Goal: Transaction & Acquisition: Book appointment/travel/reservation

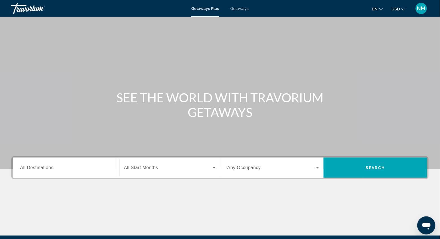
click at [236, 8] on span "Getaways" at bounding box center [239, 8] width 18 height 5
click at [29, 168] on span "All Destinations" at bounding box center [36, 167] width 33 height 5
click at [29, 168] on input "Destination All Destinations" at bounding box center [66, 168] width 92 height 7
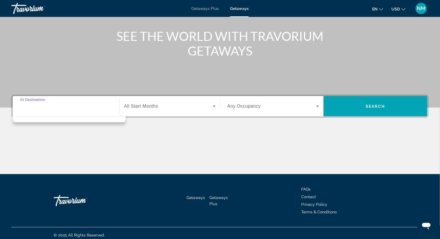
scroll to position [65, 0]
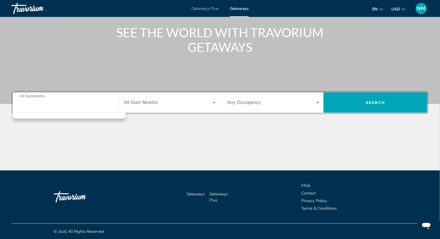
click at [28, 98] on div "Destination All Destinations" at bounding box center [66, 103] width 92 height 16
click at [23, 108] on div "Search widget" at bounding box center [66, 103] width 92 height 16
click at [142, 141] on div "Main content" at bounding box center [219, 149] width 417 height 42
click at [30, 101] on span "All Destinations" at bounding box center [36, 102] width 33 height 5
click at [30, 101] on input "Destination All Destinations" at bounding box center [66, 103] width 92 height 7
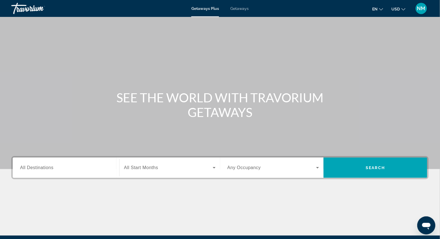
click at [235, 7] on span "Getaways" at bounding box center [239, 8] width 18 height 5
click at [25, 169] on span "All Destinations" at bounding box center [36, 167] width 33 height 5
click at [25, 169] on input "Destination All Destinations" at bounding box center [66, 168] width 92 height 7
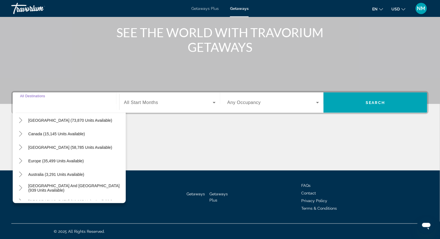
scroll to position [46, 0]
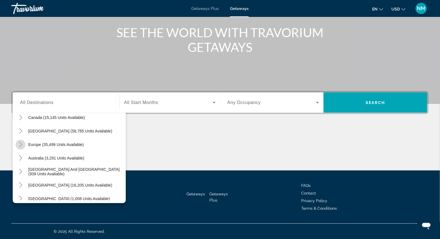
click at [22, 146] on icon "Toggle Europe (35,499 units available)" at bounding box center [21, 145] width 6 height 6
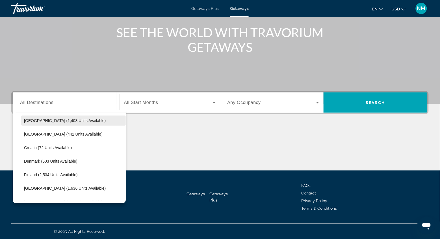
scroll to position [120, 0]
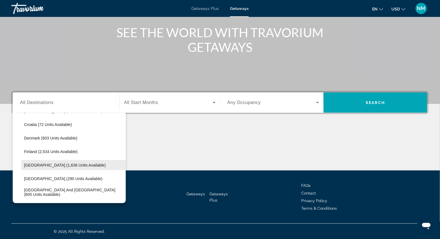
click at [26, 167] on span "France (1,636 units available)" at bounding box center [65, 165] width 82 height 5
type input "**********"
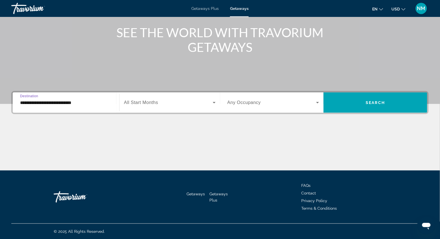
click at [136, 102] on span "All Start Months" at bounding box center [141, 102] width 34 height 5
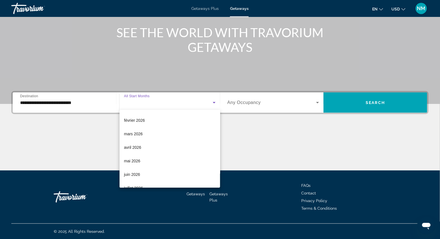
scroll to position [115, 0]
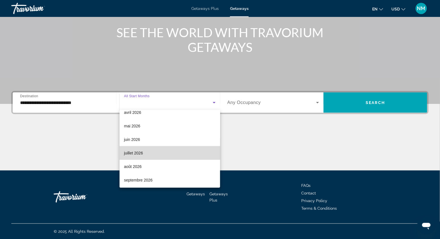
click at [136, 151] on span "juillet 2026" at bounding box center [133, 153] width 19 height 7
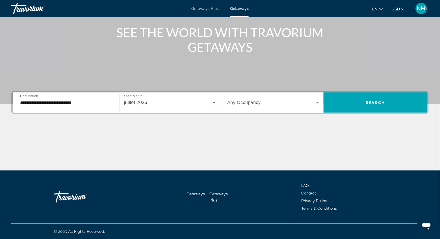
click at [230, 104] on span "Any Occupancy" at bounding box center [244, 102] width 34 height 5
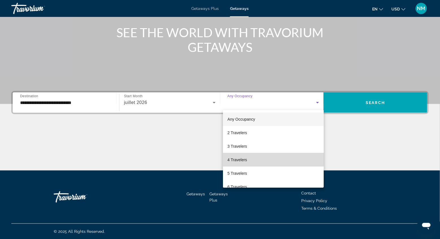
click at [236, 159] on span "4 Travelers" at bounding box center [236, 160] width 19 height 7
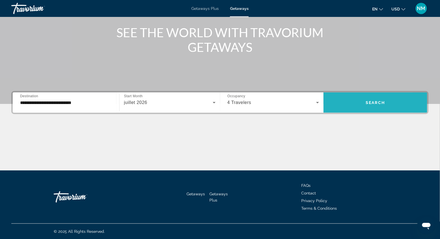
click at [348, 102] on span "Search widget" at bounding box center [375, 103] width 104 height 14
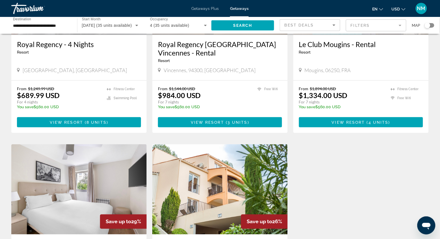
scroll to position [61, 0]
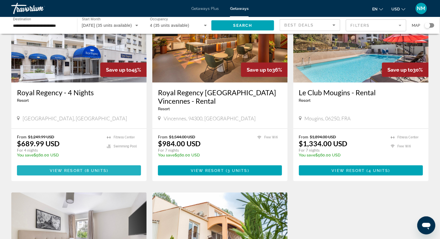
click at [95, 169] on span "8 units" at bounding box center [96, 171] width 20 height 5
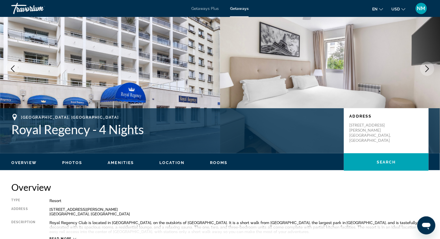
scroll to position [23, 0]
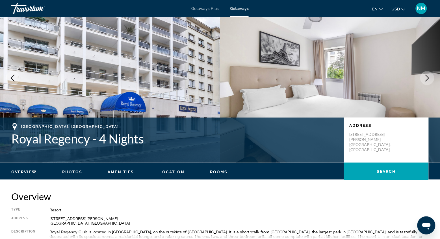
click at [425, 80] on icon "Next image" at bounding box center [427, 78] width 7 height 7
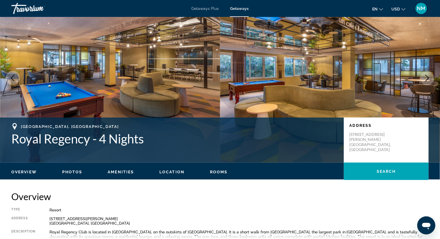
click at [425, 80] on icon "Next image" at bounding box center [427, 78] width 7 height 7
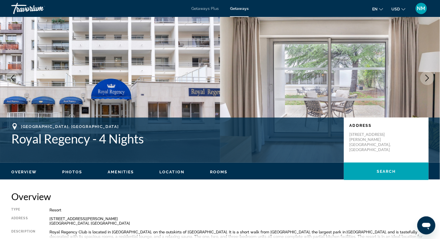
click at [425, 80] on icon "Next image" at bounding box center [427, 78] width 7 height 7
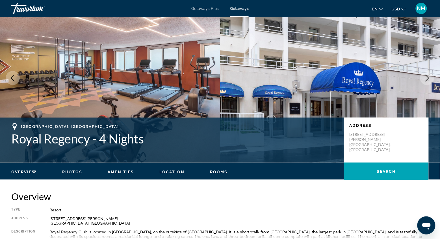
click at [425, 80] on icon "Next image" at bounding box center [427, 78] width 7 height 7
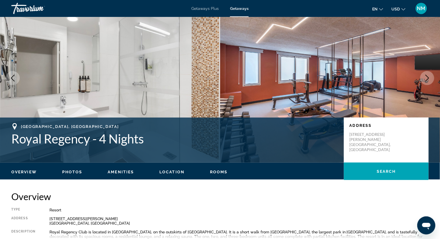
click at [425, 80] on icon "Next image" at bounding box center [427, 78] width 7 height 7
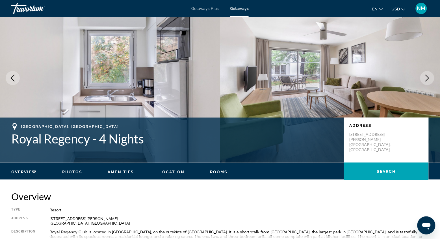
click at [425, 80] on icon "Next image" at bounding box center [427, 78] width 7 height 7
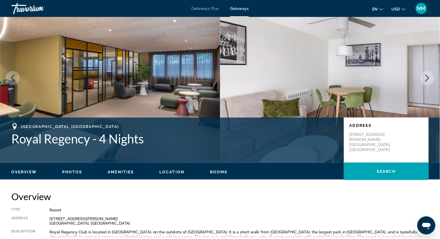
click at [425, 80] on icon "Next image" at bounding box center [427, 78] width 7 height 7
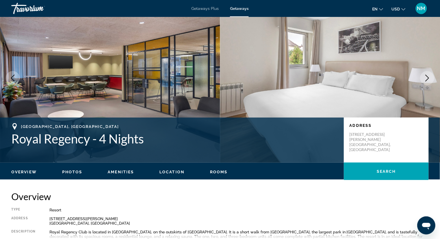
click at [202, 8] on span "Getaways Plus" at bounding box center [204, 8] width 27 height 5
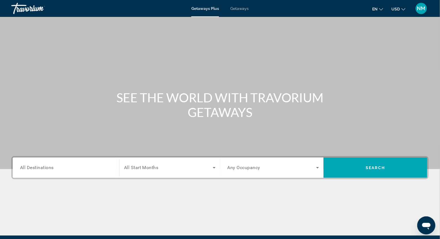
click at [23, 169] on span "All Destinations" at bounding box center [37, 167] width 34 height 5
click at [23, 169] on input "Destination All Destinations" at bounding box center [66, 168] width 92 height 7
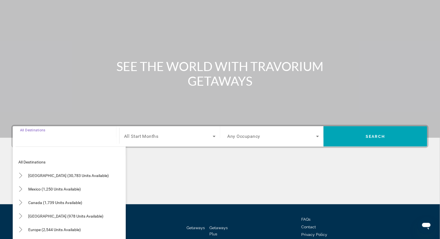
scroll to position [65, 0]
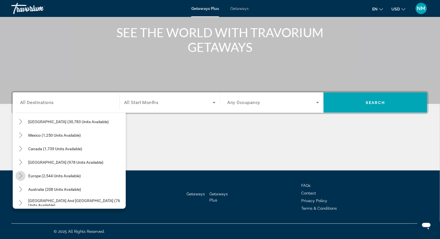
click at [21, 175] on icon "Toggle Europe (2,544 units available)" at bounding box center [21, 176] width 6 height 6
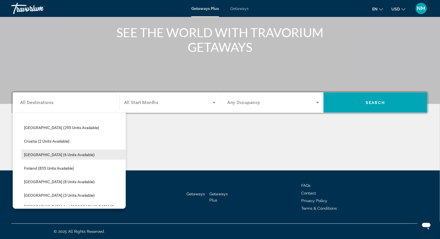
scroll to position [97, 0]
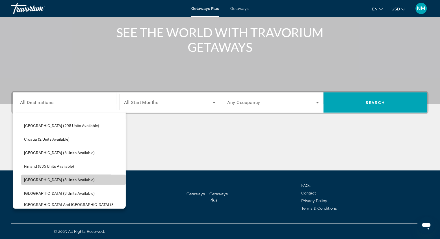
click at [46, 180] on span "France (8 units available)" at bounding box center [59, 180] width 71 height 5
type input "**********"
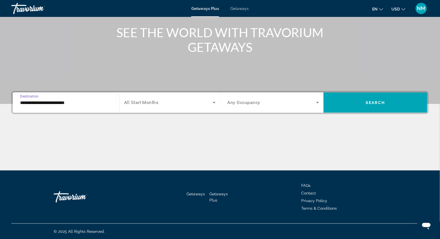
click at [135, 107] on div "Search widget" at bounding box center [169, 103] width 91 height 16
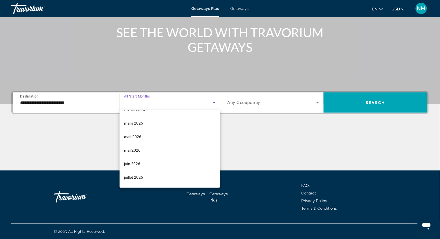
scroll to position [91, 0]
click at [134, 174] on span "juillet 2026" at bounding box center [133, 177] width 19 height 7
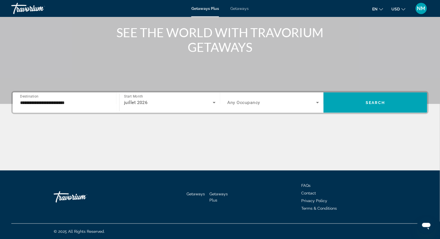
click at [234, 103] on span "Any Occupancy" at bounding box center [243, 102] width 33 height 5
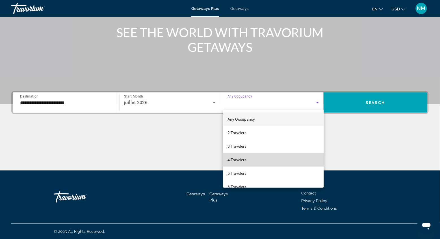
click at [233, 164] on mat-option "4 Travelers" at bounding box center [273, 160] width 101 height 14
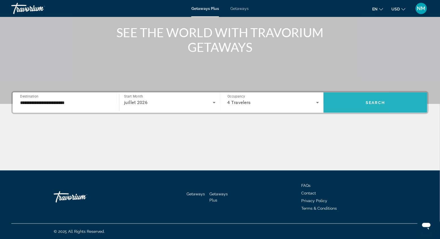
click at [336, 105] on span "Search widget" at bounding box center [375, 103] width 104 height 14
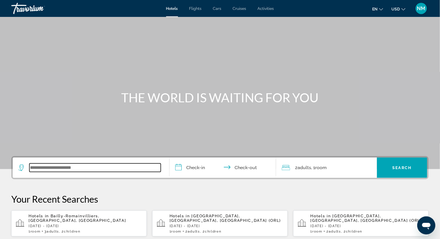
click at [43, 167] on input "Search widget" at bounding box center [94, 168] width 131 height 8
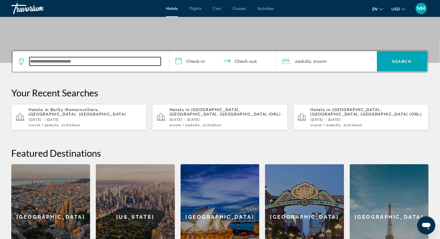
scroll to position [138, 0]
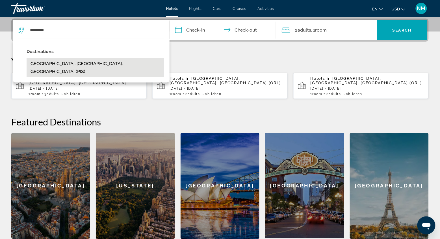
click at [45, 65] on button "[GEOGRAPHIC_DATA], [GEOGRAPHIC_DATA], [GEOGRAPHIC_DATA] (PIS)" at bounding box center [95, 67] width 137 height 19
type input "**********"
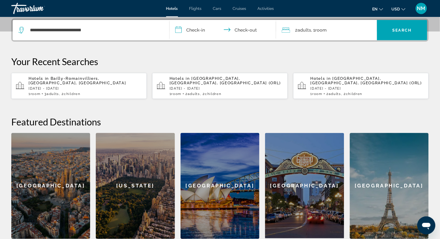
click at [176, 27] on input "**********" at bounding box center [223, 31] width 109 height 22
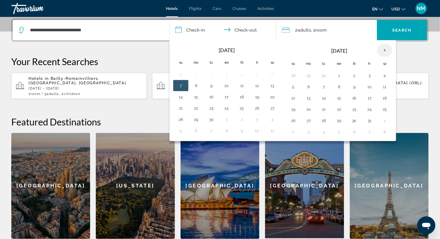
click at [386, 48] on th "Next month" at bounding box center [384, 50] width 15 height 12
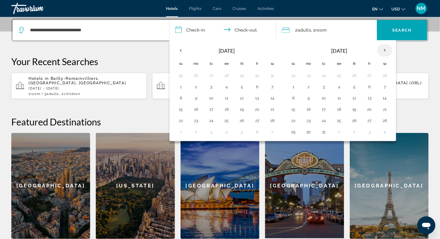
click at [386, 48] on th "Next month" at bounding box center [384, 50] width 15 height 12
click at [339, 110] on button "22" at bounding box center [338, 110] width 9 height 8
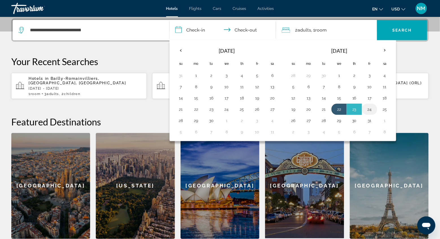
click at [372, 111] on button "24" at bounding box center [369, 110] width 9 height 8
type input "**********"
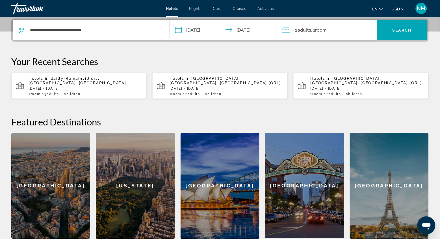
click at [306, 26] on span "2 Adult Adults" at bounding box center [303, 30] width 16 height 8
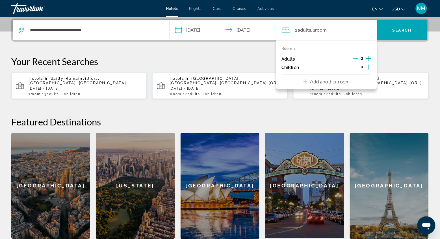
click at [370, 57] on icon "Increment adults" at bounding box center [368, 58] width 5 height 7
click at [368, 67] on icon "Increment children" at bounding box center [368, 67] width 5 height 5
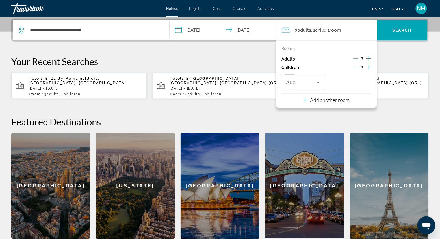
click at [368, 67] on icon "Increment children" at bounding box center [368, 67] width 5 height 5
click at [308, 86] on span "Travelers: 3 adults, 2 children" at bounding box center [301, 82] width 31 height 7
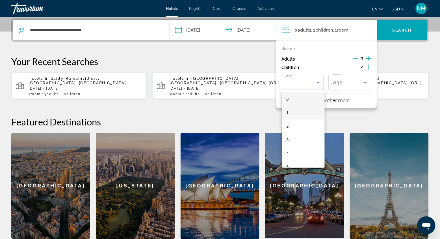
click at [302, 109] on mat-option "1" at bounding box center [303, 113] width 43 height 14
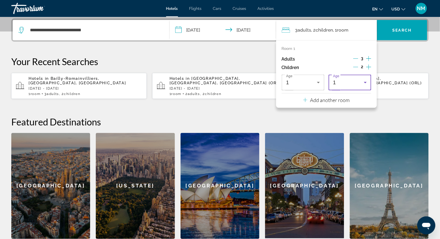
click at [345, 84] on div "1" at bounding box center [348, 82] width 31 height 7
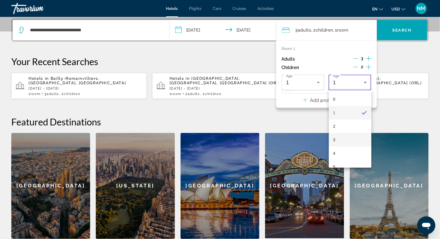
scroll to position [13, 0]
click at [338, 152] on mat-option "5" at bounding box center [350, 154] width 43 height 14
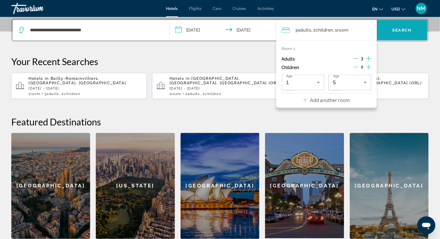
click at [401, 24] on span "Search widget" at bounding box center [402, 30] width 50 height 14
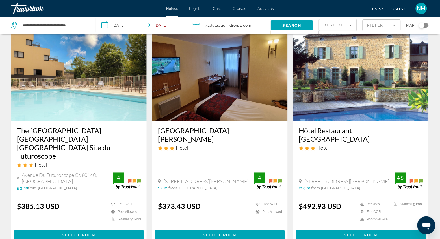
scroll to position [242, 0]
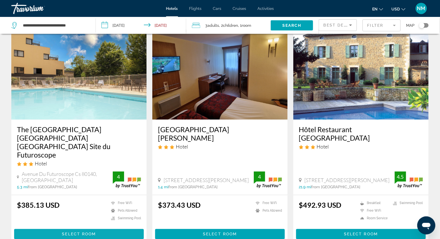
click at [85, 232] on span "Select Room" at bounding box center [79, 234] width 34 height 5
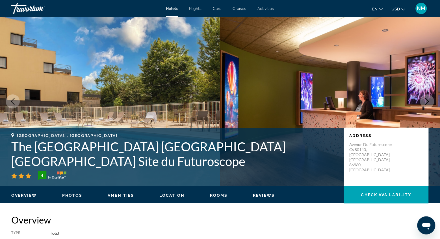
click at [426, 99] on icon "Next image" at bounding box center [427, 101] width 4 height 7
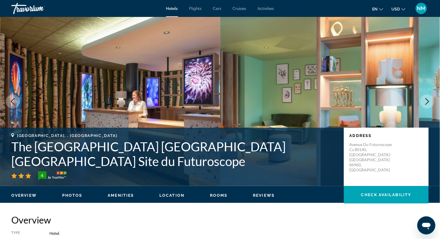
click at [426, 99] on icon "Next image" at bounding box center [427, 101] width 4 height 7
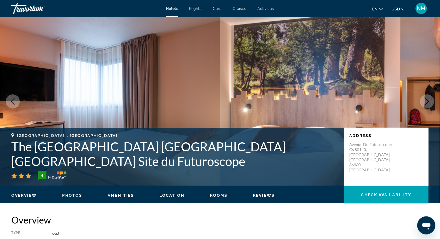
click at [426, 99] on icon "Next image" at bounding box center [427, 101] width 4 height 7
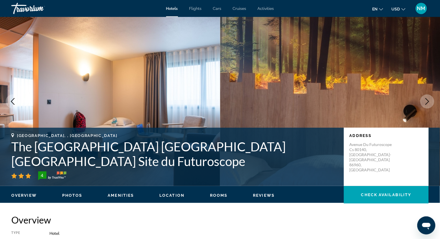
click at [426, 99] on icon "Next image" at bounding box center [427, 101] width 4 height 7
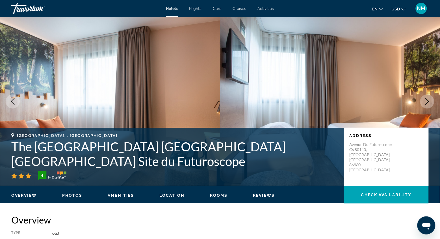
click at [426, 99] on icon "Next image" at bounding box center [427, 101] width 4 height 7
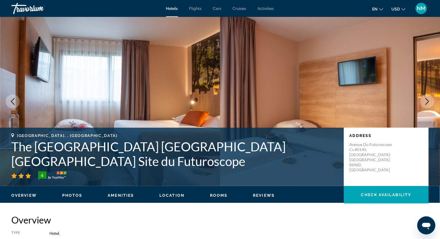
click at [425, 101] on icon "Next image" at bounding box center [427, 101] width 7 height 7
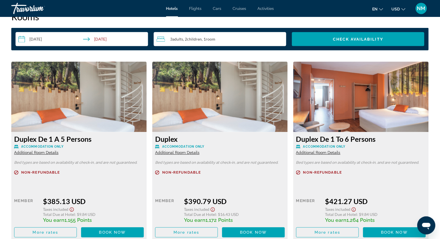
scroll to position [739, 0]
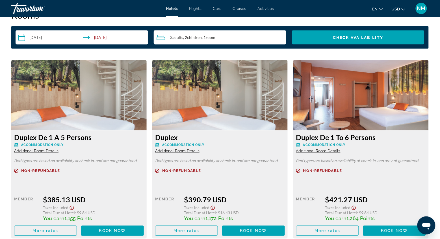
click at [38, 150] on span "Additional Room Details" at bounding box center [36, 151] width 44 height 5
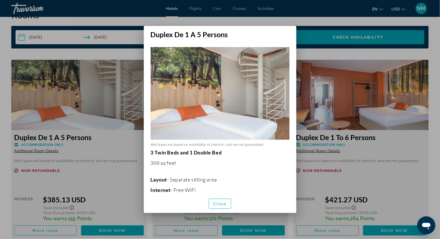
scroll to position [0, 0]
click at [224, 206] on span "Close" at bounding box center [220, 204] width 14 height 5
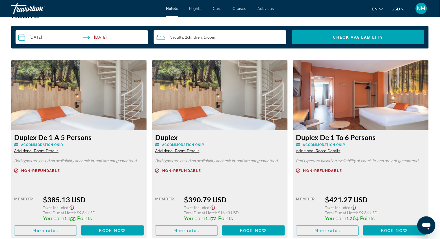
scroll to position [739, 0]
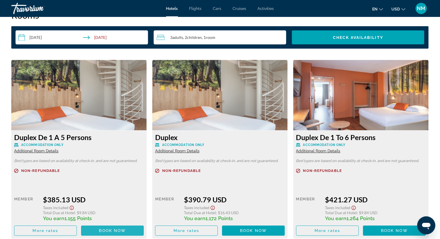
click at [93, 232] on span "Main content" at bounding box center [112, 231] width 63 height 14
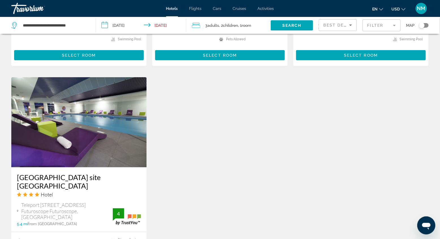
scroll to position [660, 0]
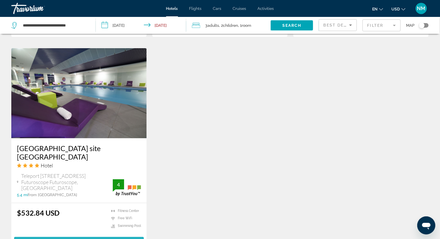
click at [78, 239] on span "Select Room" at bounding box center [79, 242] width 34 height 5
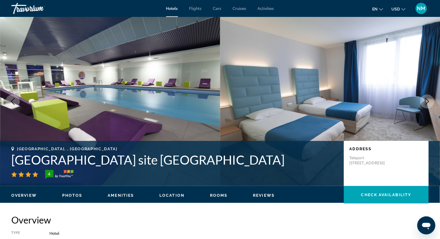
click at [426, 103] on icon "Next image" at bounding box center [427, 101] width 7 height 7
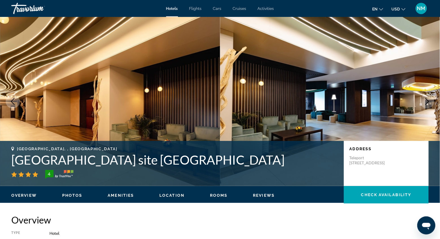
click at [426, 103] on icon "Next image" at bounding box center [427, 101] width 7 height 7
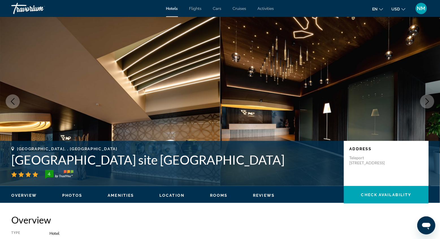
click at [426, 103] on icon "Next image" at bounding box center [427, 101] width 7 height 7
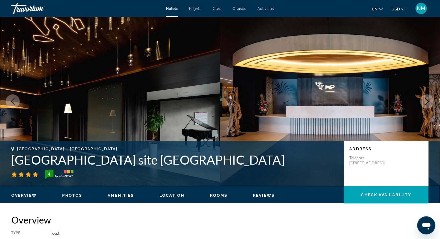
click at [426, 103] on icon "Next image" at bounding box center [427, 101] width 7 height 7
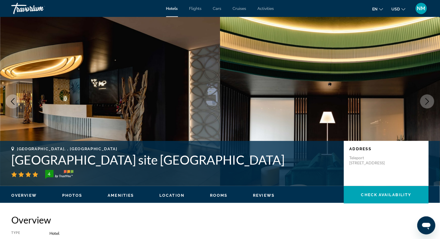
click at [426, 103] on icon "Next image" at bounding box center [427, 101] width 7 height 7
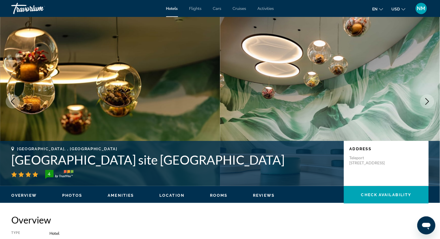
click at [426, 103] on icon "Next image" at bounding box center [427, 101] width 7 height 7
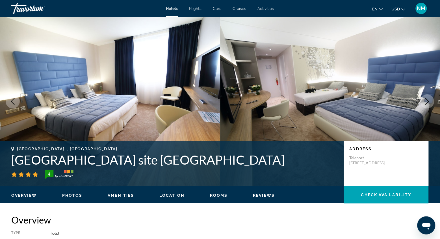
click at [426, 103] on icon "Next image" at bounding box center [427, 101] width 7 height 7
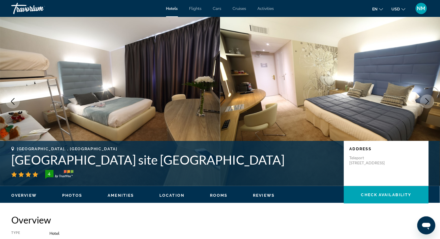
click at [426, 103] on icon "Next image" at bounding box center [427, 101] width 7 height 7
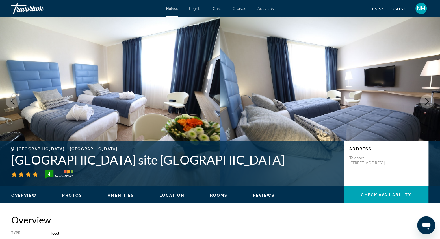
click at [426, 103] on icon "Next image" at bounding box center [427, 101] width 7 height 7
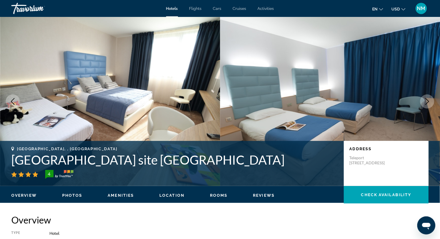
click at [426, 103] on icon "Next image" at bounding box center [427, 101] width 7 height 7
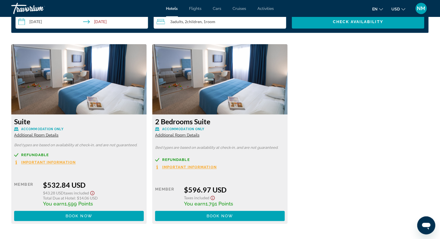
scroll to position [733, 0]
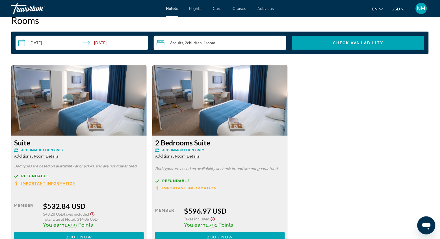
click at [51, 156] on span "Additional Room Details" at bounding box center [36, 156] width 44 height 5
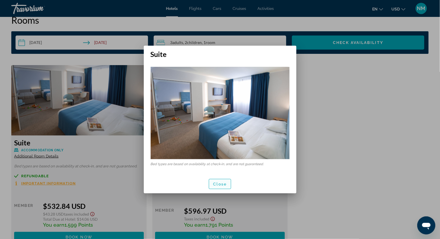
click at [221, 183] on span "Close" at bounding box center [220, 184] width 14 height 5
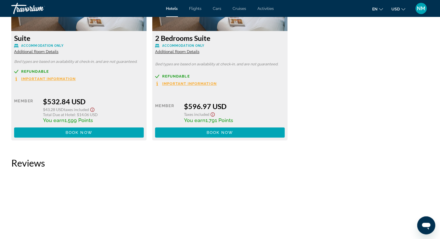
scroll to position [836, 0]
